Goal: Task Accomplishment & Management: Complete application form

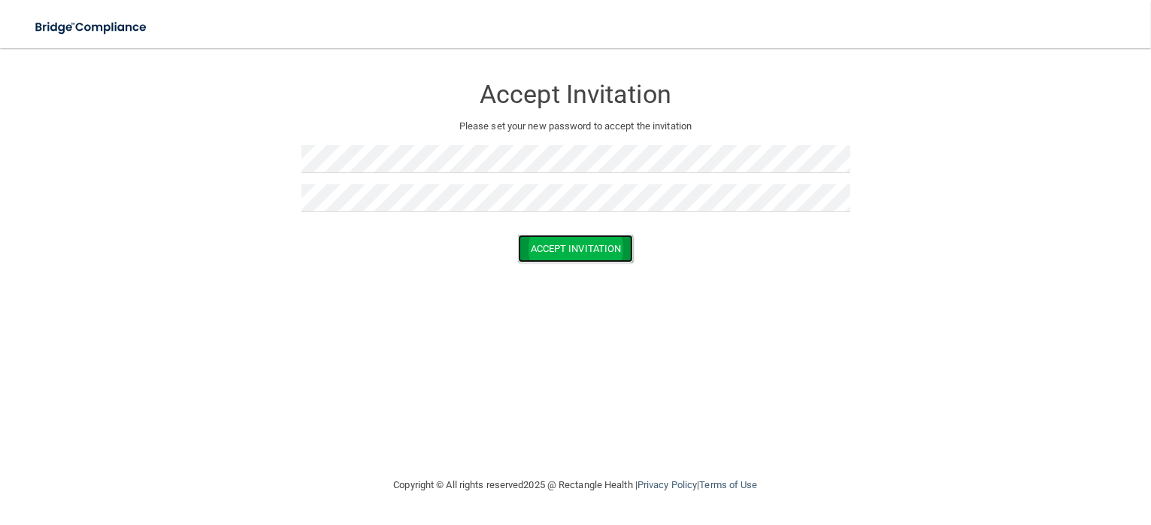
click at [564, 243] on button "Accept Invitation" at bounding box center [576, 249] width 116 height 28
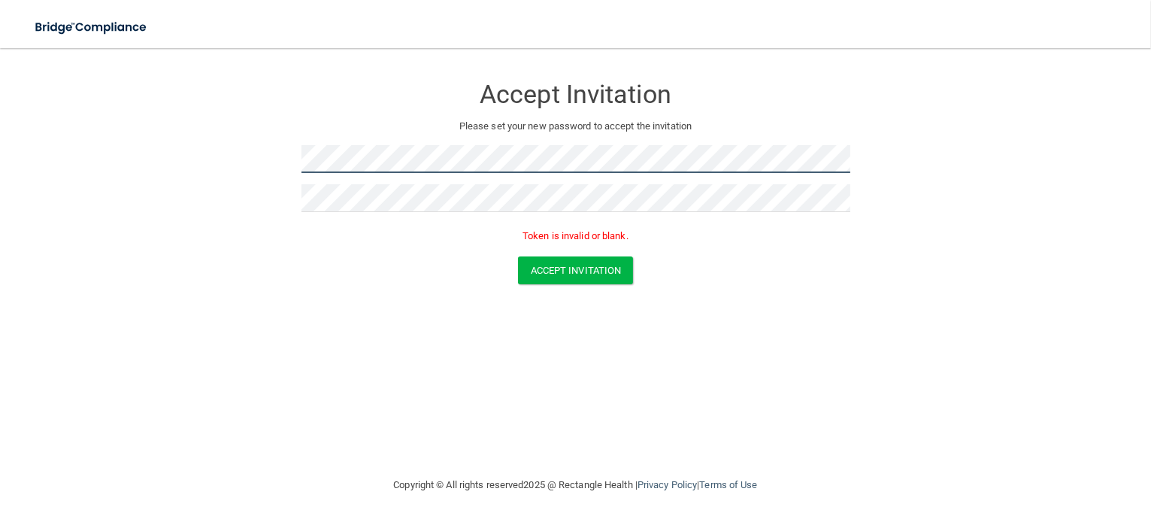
click at [246, 163] on form "Accept Invitation Please set your new password to accept the invitation Token i…" at bounding box center [575, 182] width 1091 height 239
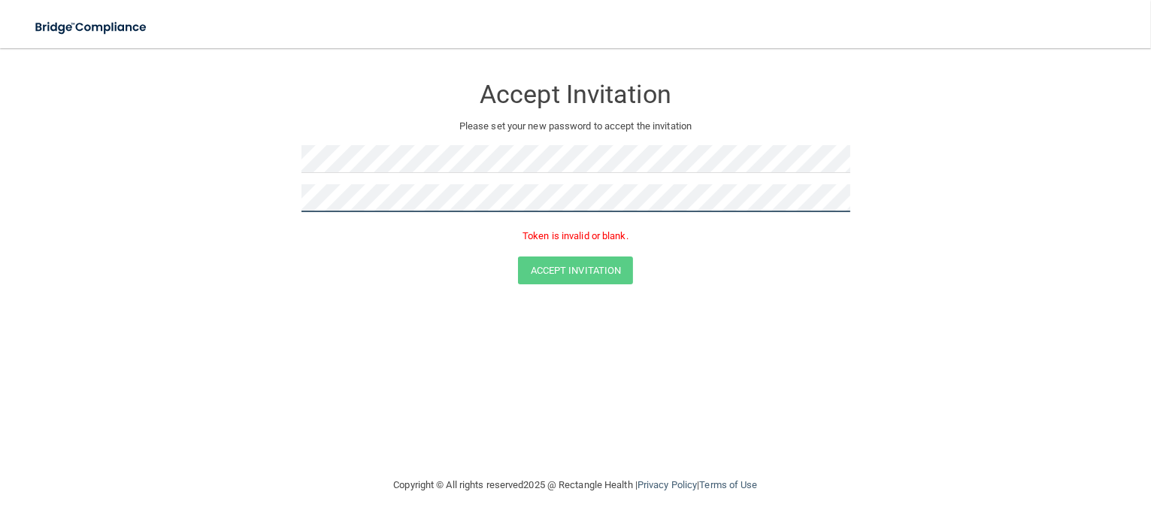
click at [226, 204] on form "Accept Invitation Please set your new password to accept the invitation Token i…" at bounding box center [575, 182] width 1091 height 239
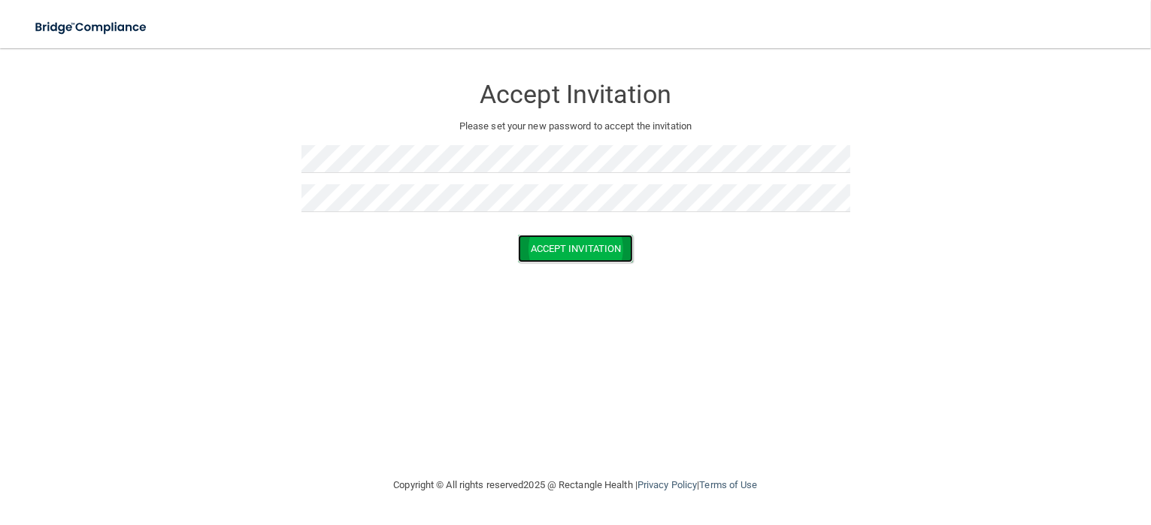
click at [562, 243] on button "Accept Invitation" at bounding box center [576, 249] width 116 height 28
